Goal: Task Accomplishment & Management: Manage account settings

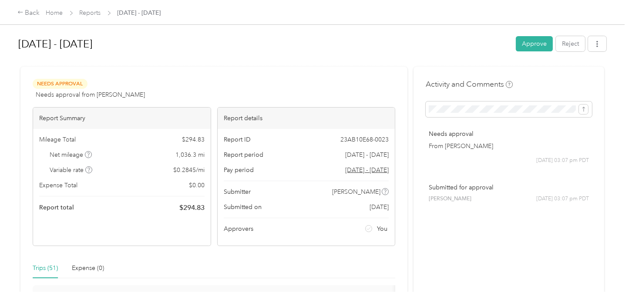
click at [523, 43] on button "Approve" at bounding box center [534, 43] width 37 height 15
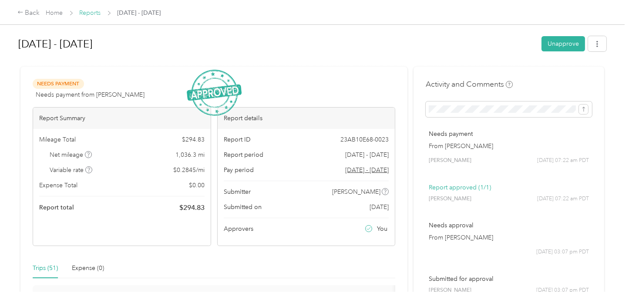
click at [96, 16] on link "Reports" at bounding box center [90, 12] width 21 height 7
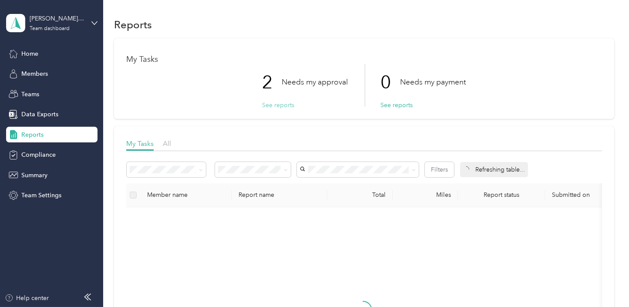
click at [277, 102] on button "See reports" at bounding box center [278, 105] width 32 height 9
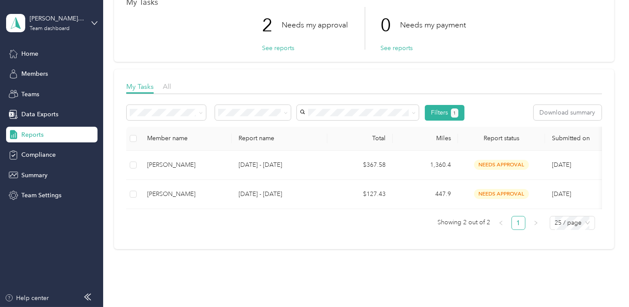
scroll to position [94, 0]
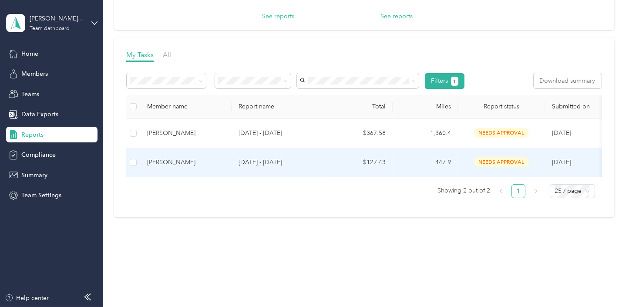
click at [148, 158] on div "[PERSON_NAME]" at bounding box center [185, 163] width 77 height 10
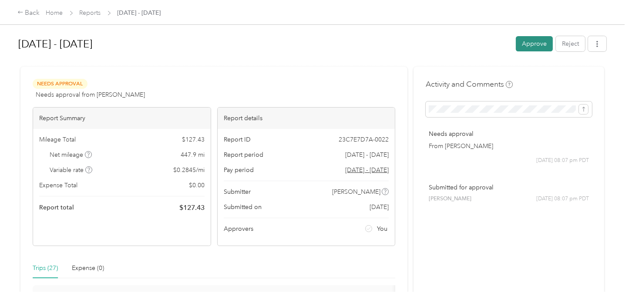
click at [532, 44] on button "Approve" at bounding box center [534, 43] width 37 height 15
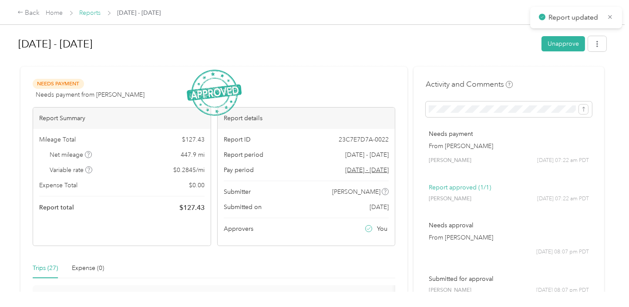
click at [93, 13] on link "Reports" at bounding box center [90, 12] width 21 height 7
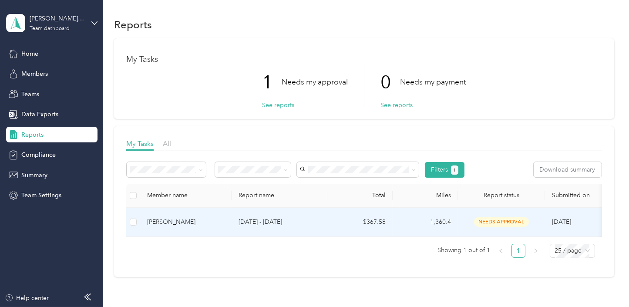
click at [160, 221] on div "[PERSON_NAME]" at bounding box center [185, 222] width 77 height 10
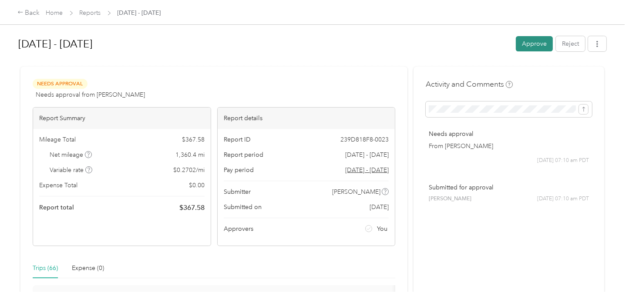
click at [535, 45] on button "Approve" at bounding box center [534, 43] width 37 height 15
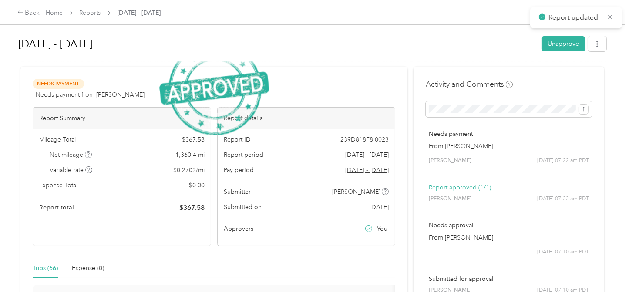
click at [536, 46] on div "[DATE] - [DATE] Unapprove" at bounding box center [312, 46] width 588 height 26
